Goal: Information Seeking & Learning: Learn about a topic

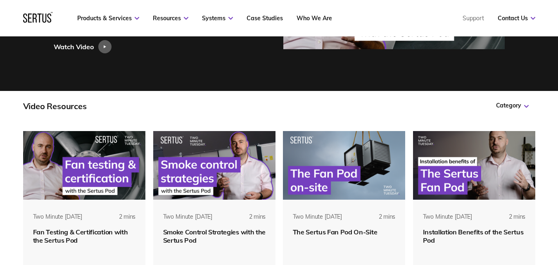
scroll to position [189, 0]
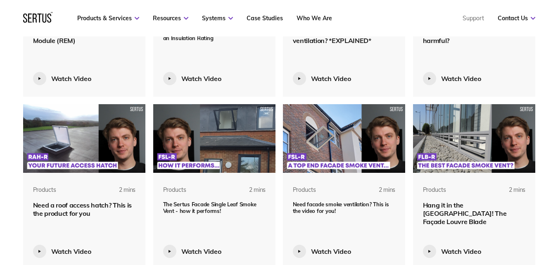
scroll to position [906, 0]
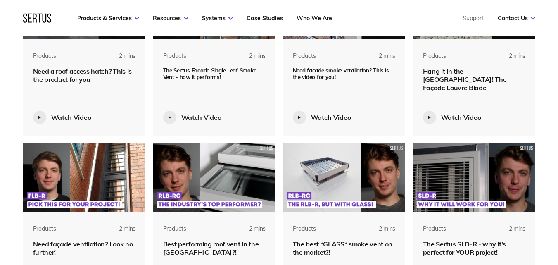
scroll to position [1088, 0]
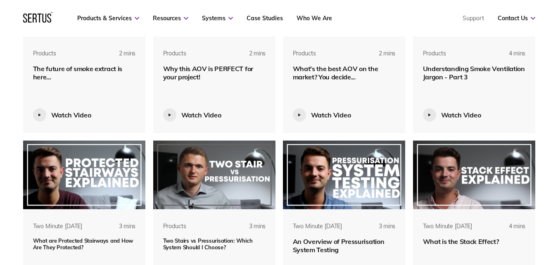
scroll to position [1576, 0]
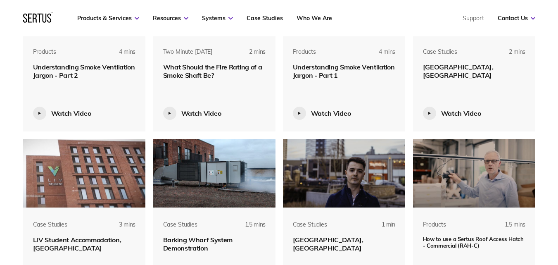
scroll to position [1907, 0]
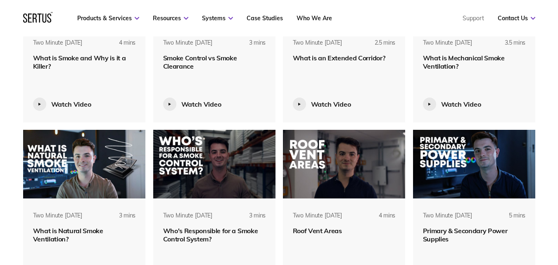
scroll to position [2277, 0]
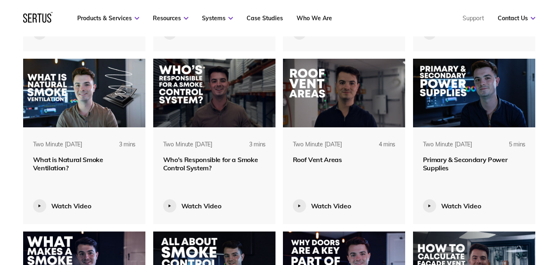
scroll to position [2332, 0]
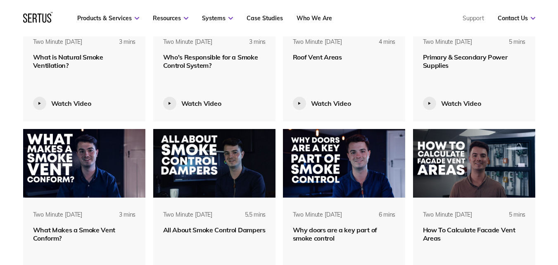
scroll to position [2427, 0]
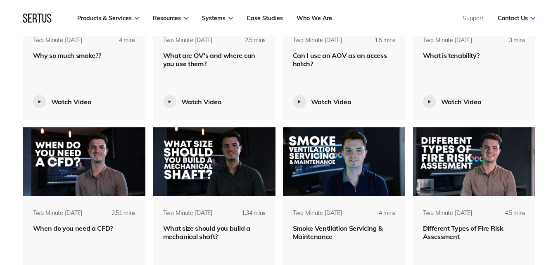
scroll to position [2774, 0]
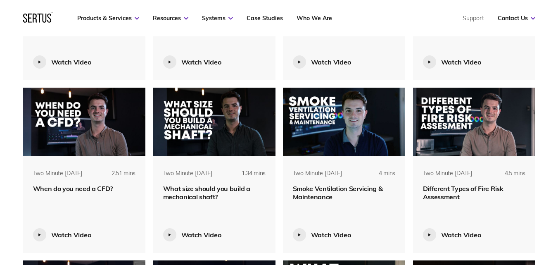
scroll to position [2813, 0]
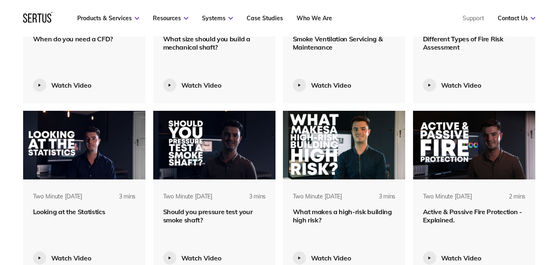
scroll to position [2963, 0]
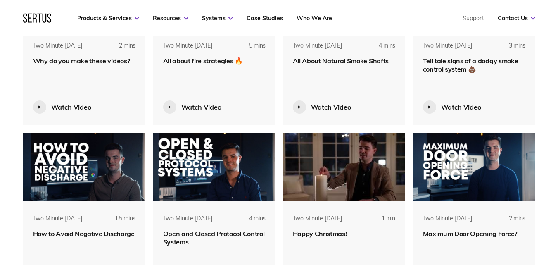
scroll to position [3286, 0]
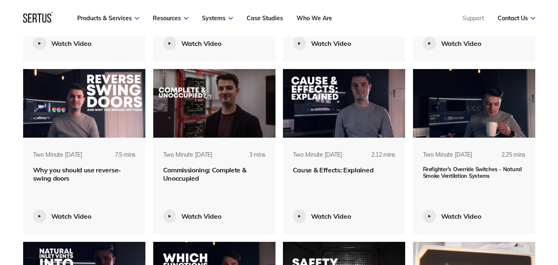
scroll to position [3522, 0]
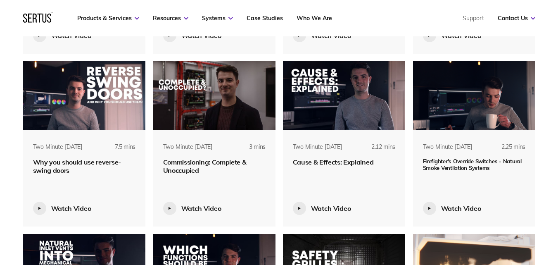
click at [334, 116] on img at bounding box center [344, 95] width 123 height 69
click at [332, 162] on span "Cause & Effects: Explained" at bounding box center [333, 162] width 81 height 8
click at [327, 138] on div "Two Minute [DATE] 2.12 mins Cause & Effects: Explained" at bounding box center [344, 113] width 123 height 105
click at [364, 122] on img at bounding box center [344, 95] width 123 height 69
click at [332, 161] on span "Cause & Effects: Explained" at bounding box center [333, 162] width 81 height 8
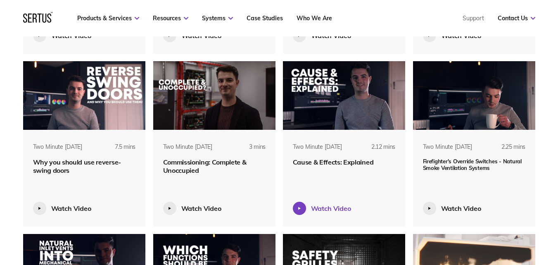
click at [318, 209] on div "Watch Video" at bounding box center [331, 208] width 40 height 8
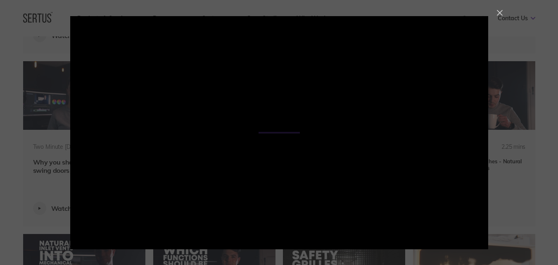
click at [497, 13] on div at bounding box center [500, 13] width 6 height 6
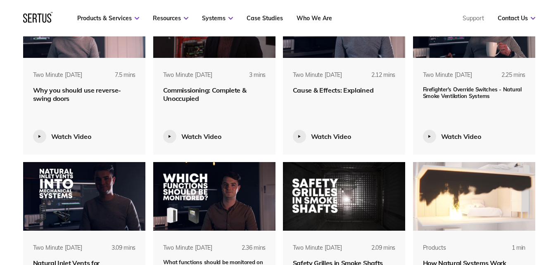
scroll to position [3627, 0]
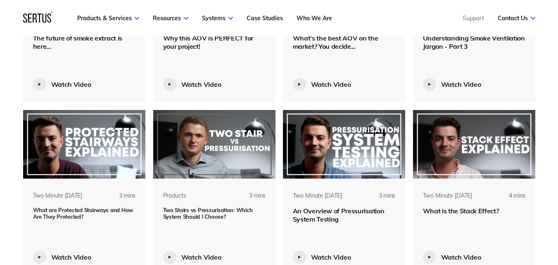
scroll to position [1543, 0]
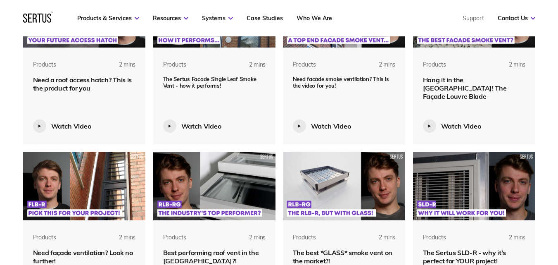
scroll to position [960, 0]
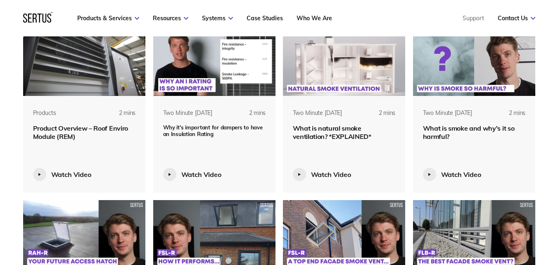
scroll to position [779, 0]
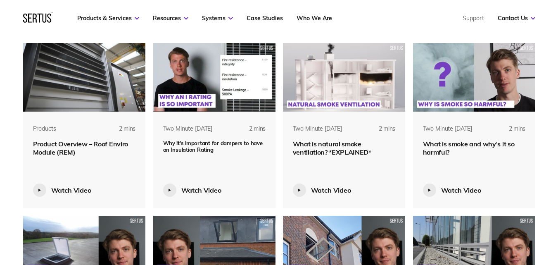
click at [337, 82] on img at bounding box center [344, 77] width 123 height 69
